Goal: Check status

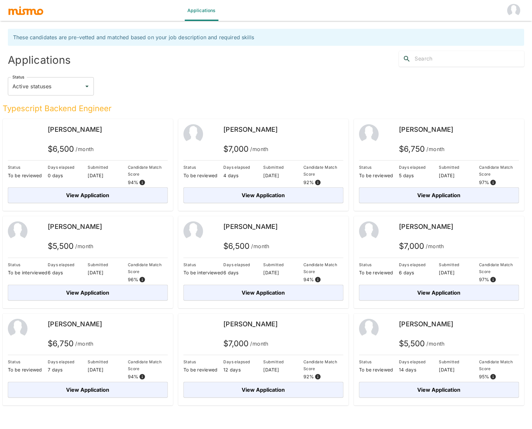
click at [65, 129] on span "[PERSON_NAME]" at bounding box center [75, 130] width 54 height 8
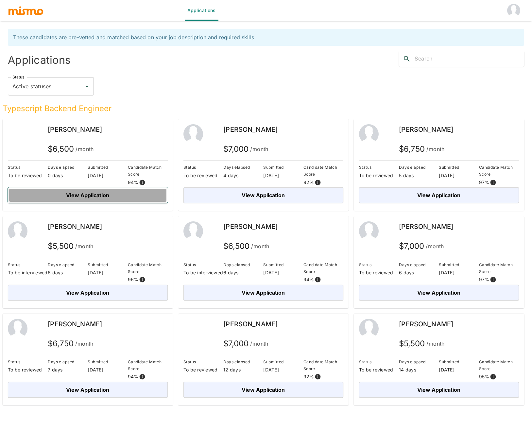
click at [89, 198] on button "View Application" at bounding box center [88, 195] width 160 height 16
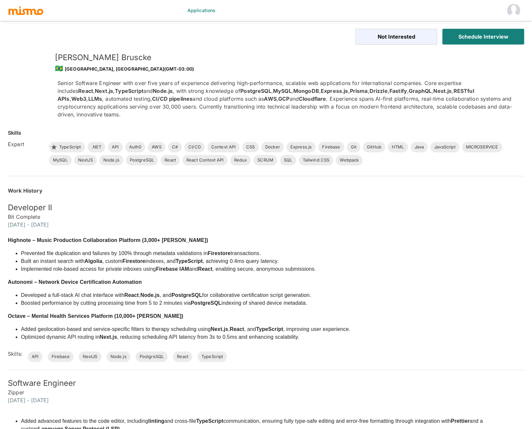
click at [172, 183] on div "Work History" at bounding box center [262, 187] width 524 height 16
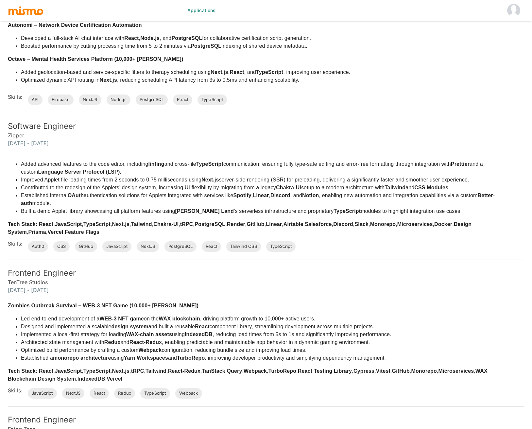
scroll to position [256, 0]
